Goal: Task Accomplishment & Management: Use online tool/utility

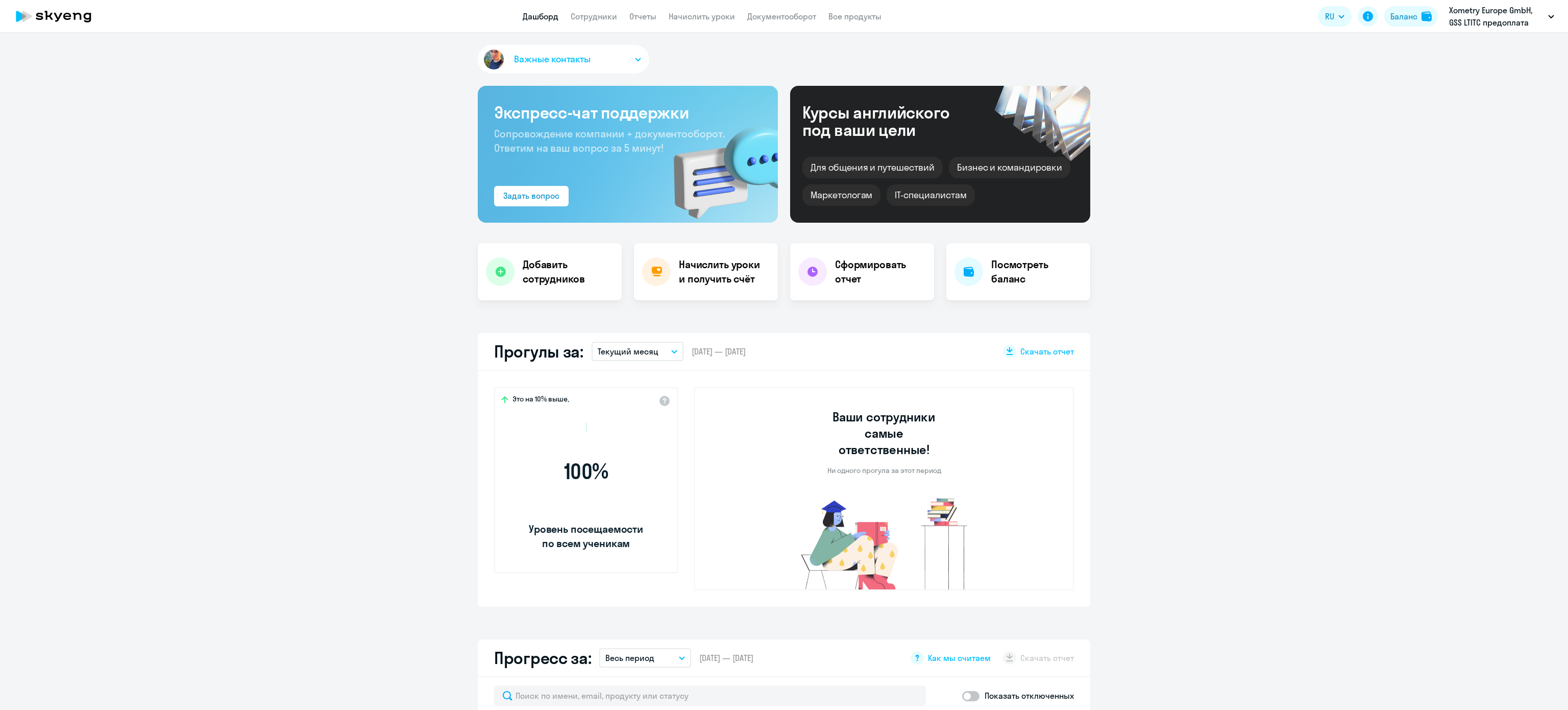
select select "30"
drag, startPoint x: 741, startPoint y: 20, endPoint x: 708, endPoint y: 21, distance: 33.0
click at [741, 19] on nav "Дашборд Сотрудники Отчеты Начислить уроки Документооборот Все продукты" at bounding box center [702, 16] width 359 height 13
click at [708, 21] on link "Начислить уроки" at bounding box center [701, 16] width 66 height 10
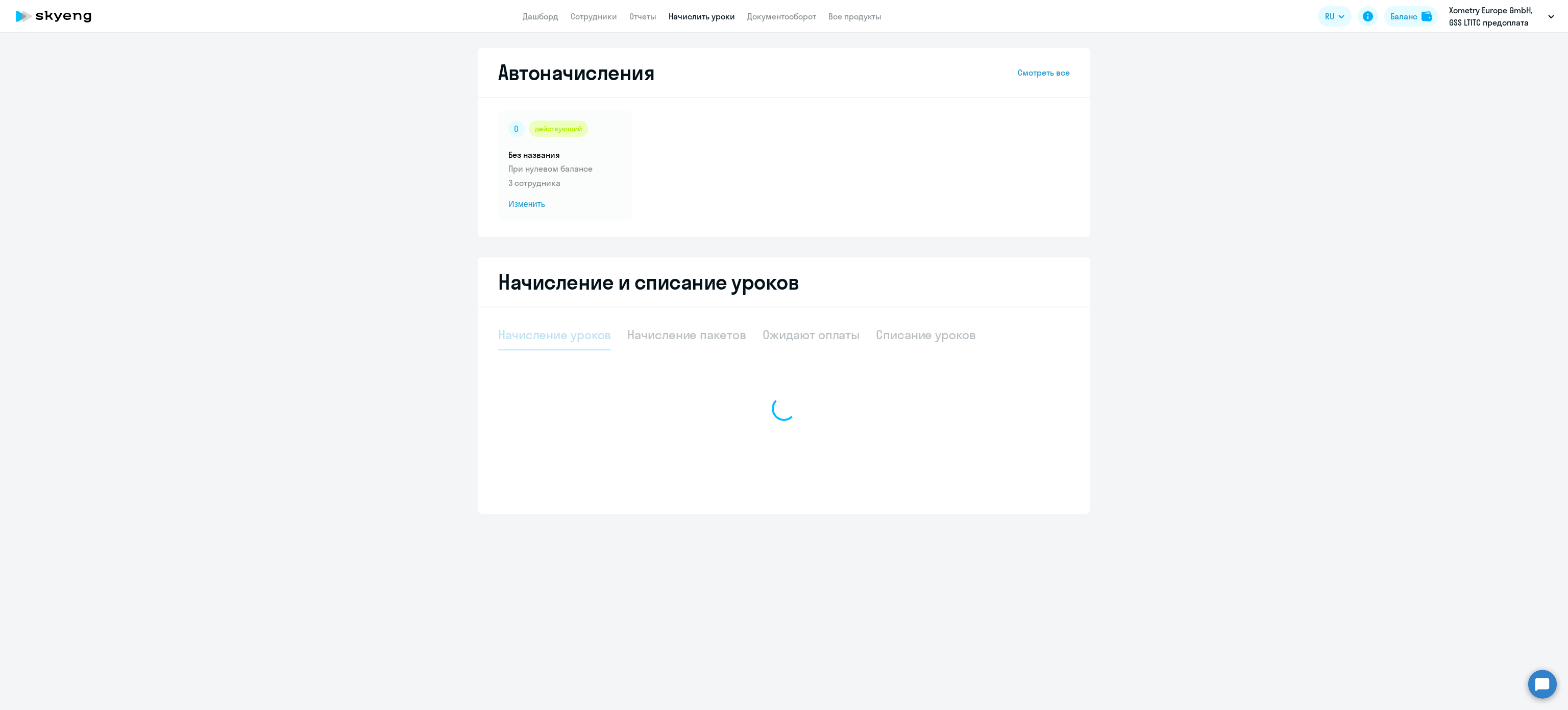
select select "10"
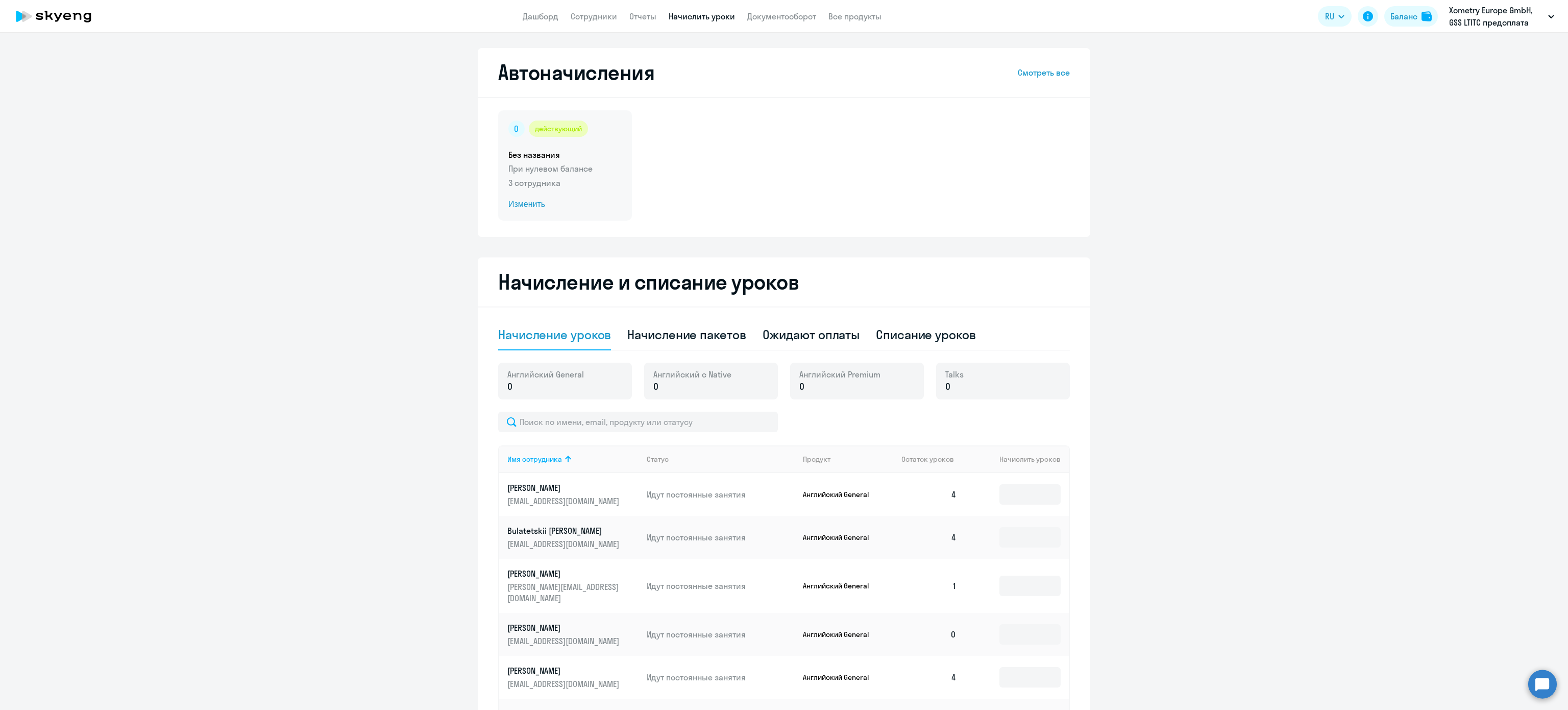
click at [558, 149] on h5 "Без названия" at bounding box center [565, 155] width 113 height 11
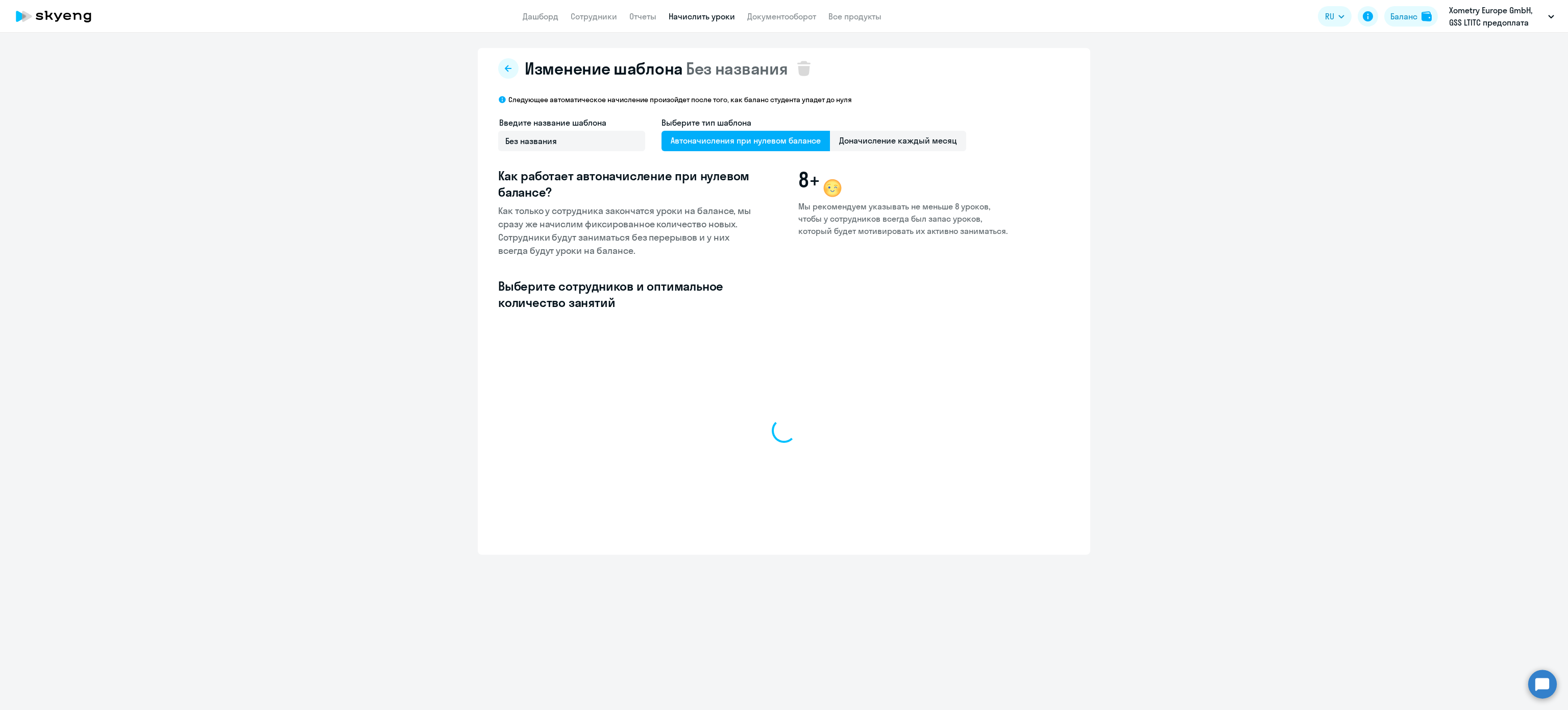
select select "10"
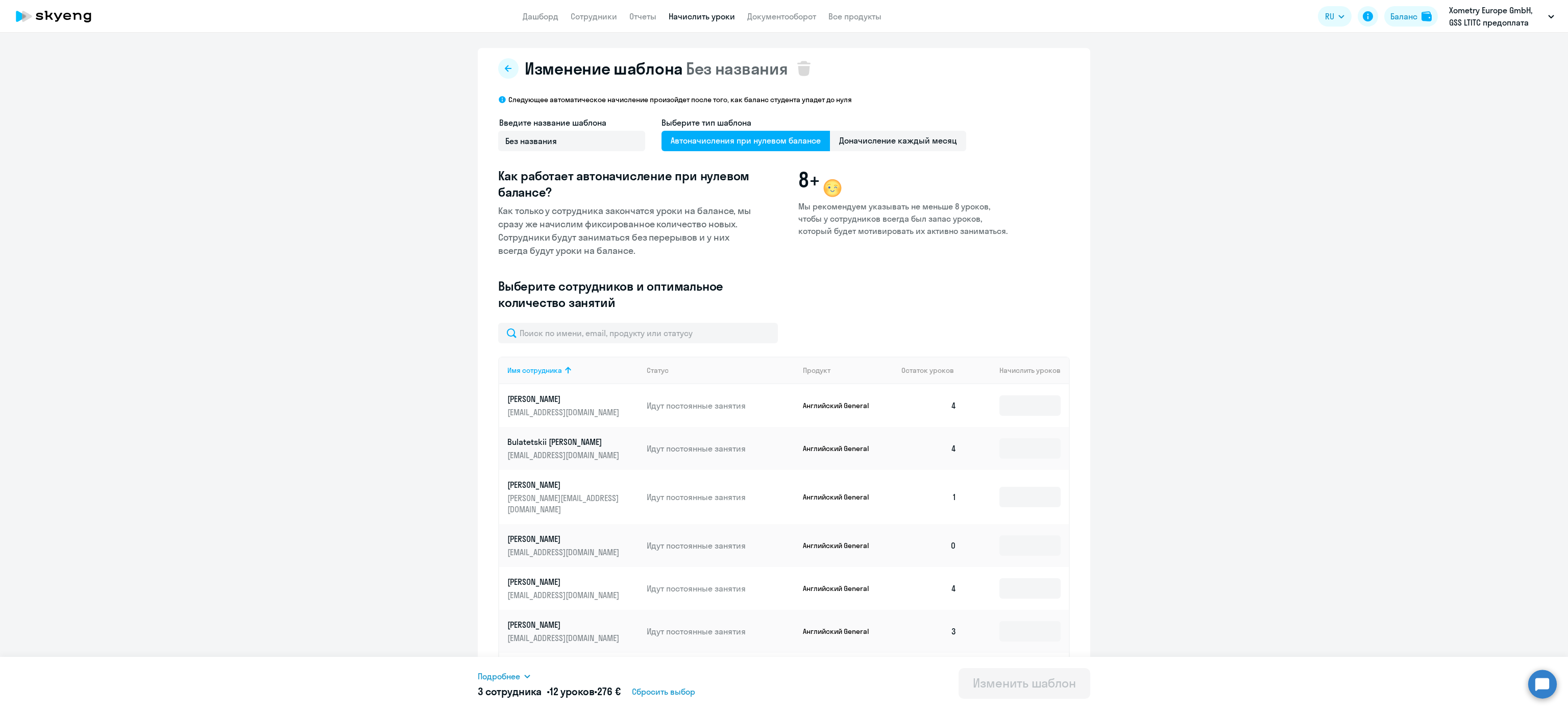
scroll to position [188, 0]
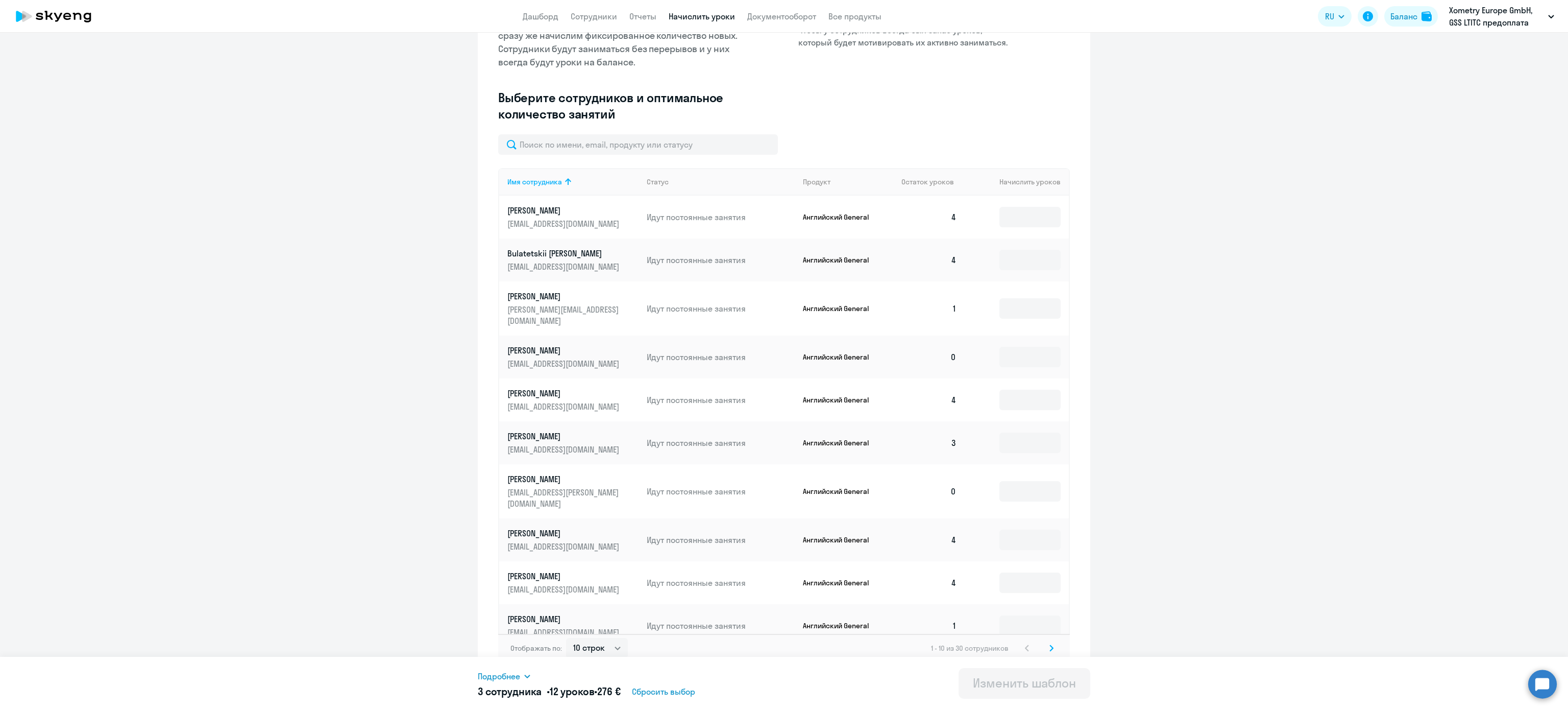
click at [1048, 642] on svg-icon at bounding box center [1051, 648] width 12 height 12
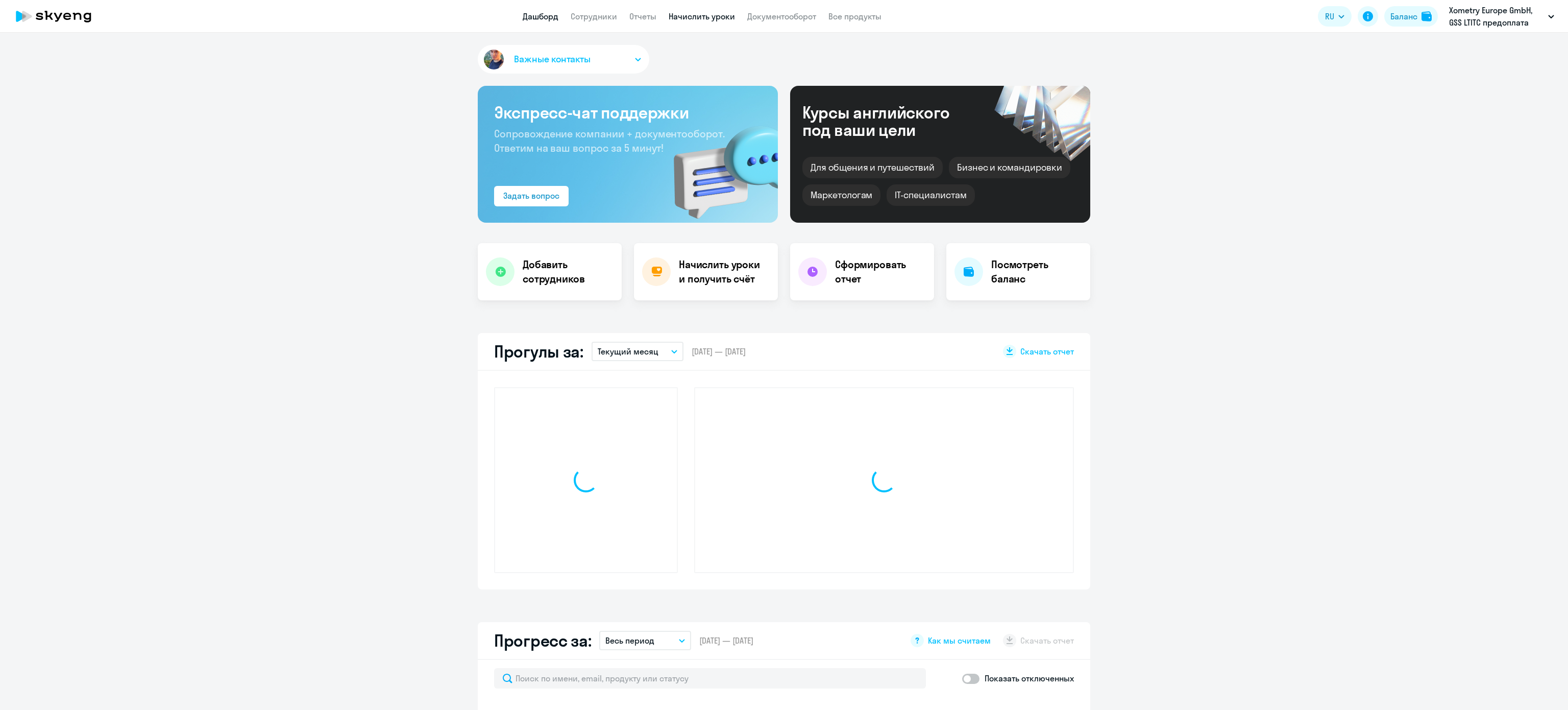
click at [691, 15] on link "Начислить уроки" at bounding box center [701, 16] width 66 height 10
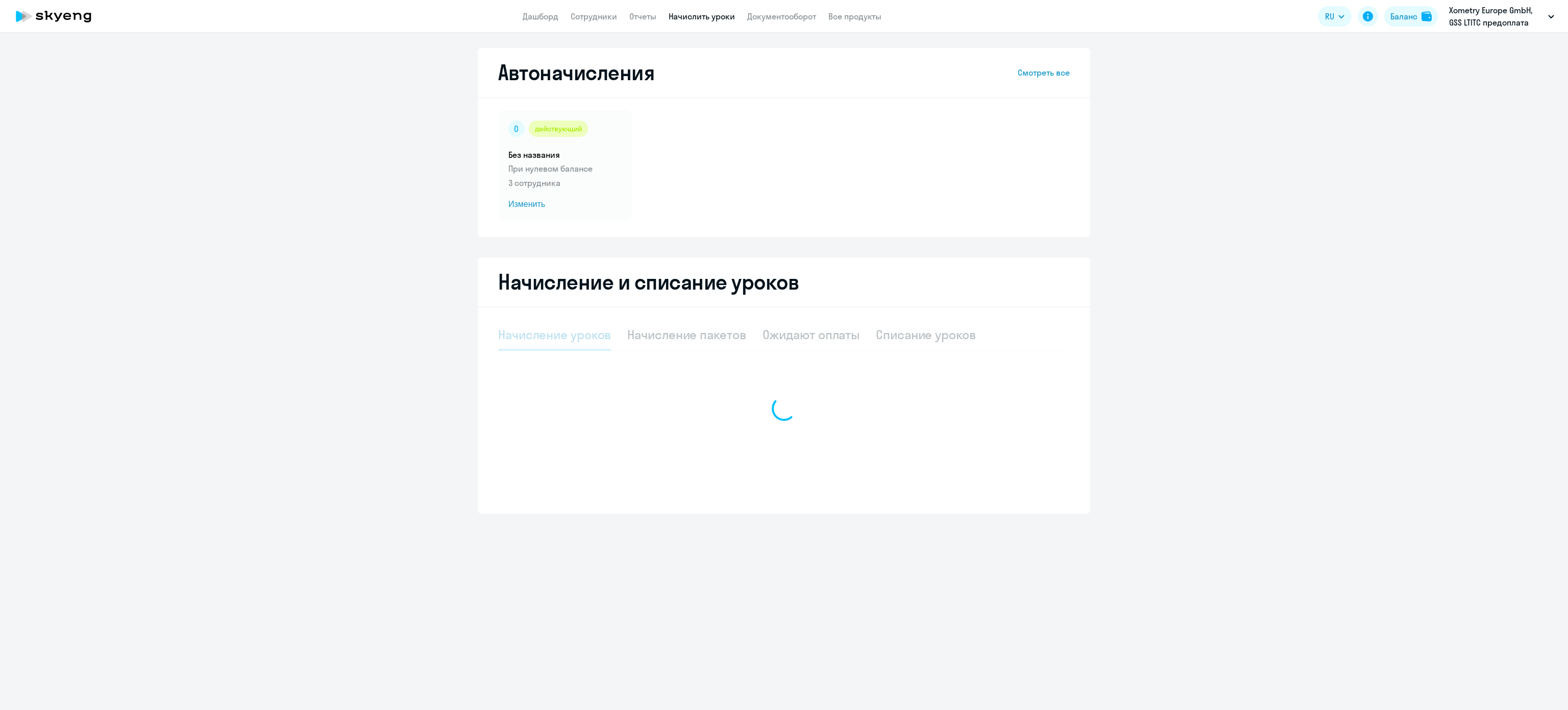
select select "10"
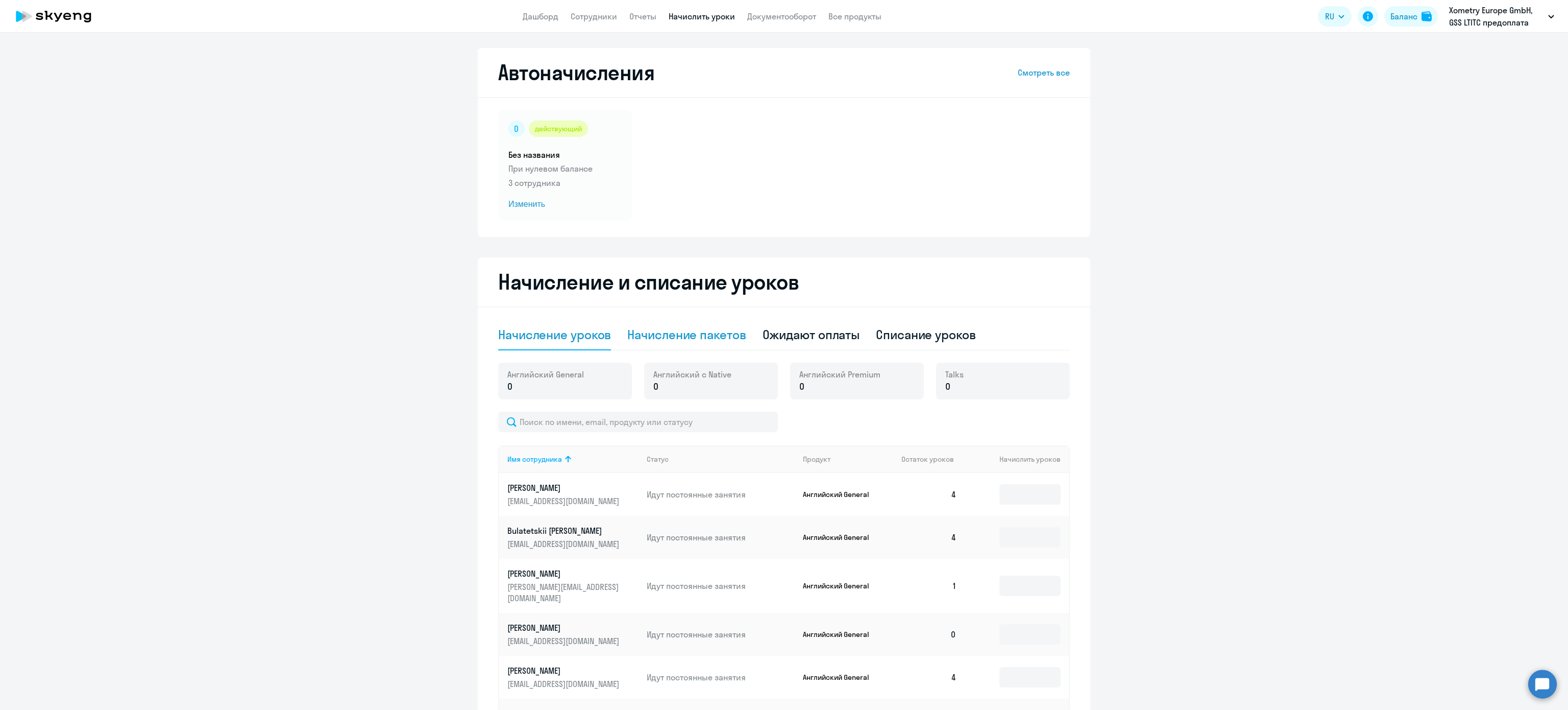
click at [696, 339] on div "Начисление пакетов" at bounding box center [687, 334] width 119 height 16
select select "10"
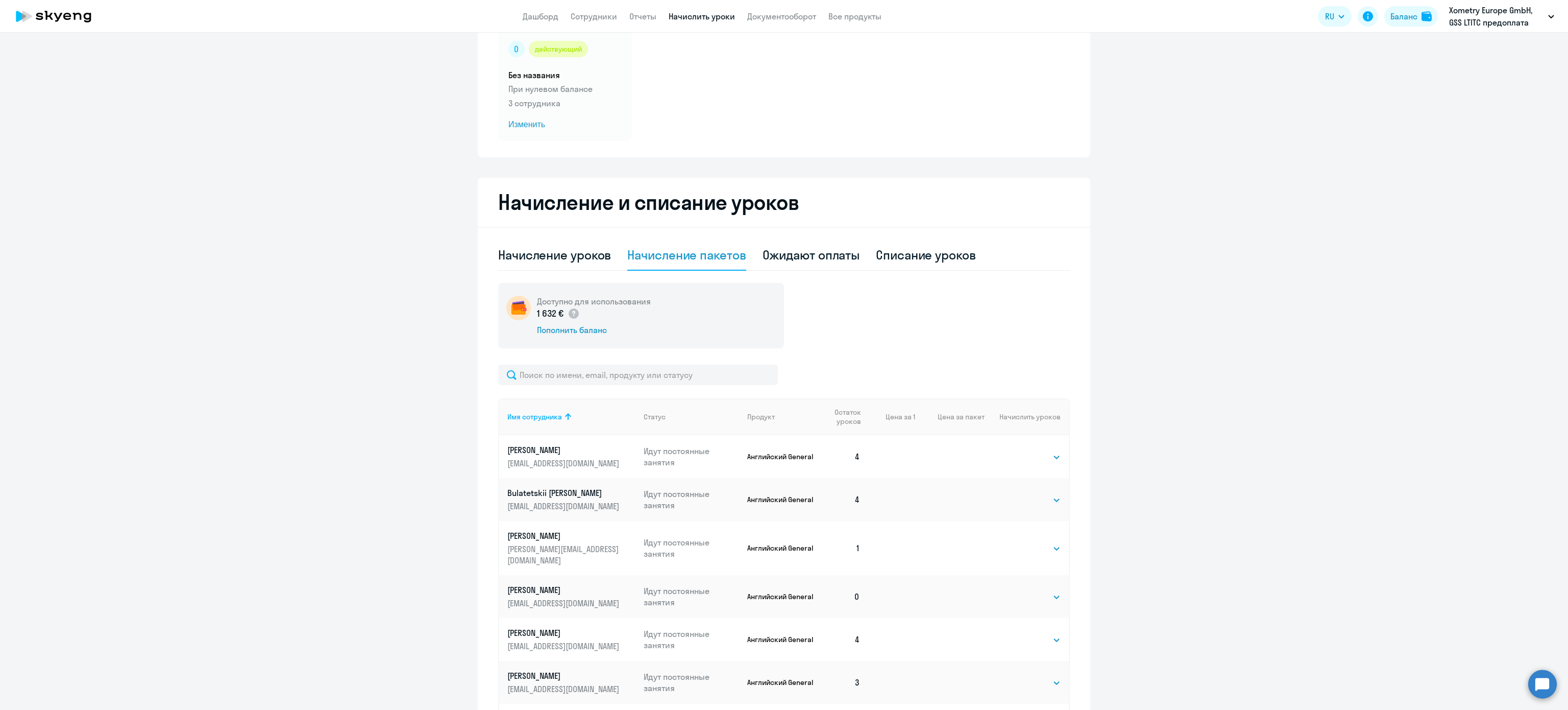
scroll to position [204, 0]
